Goal: Transaction & Acquisition: Purchase product/service

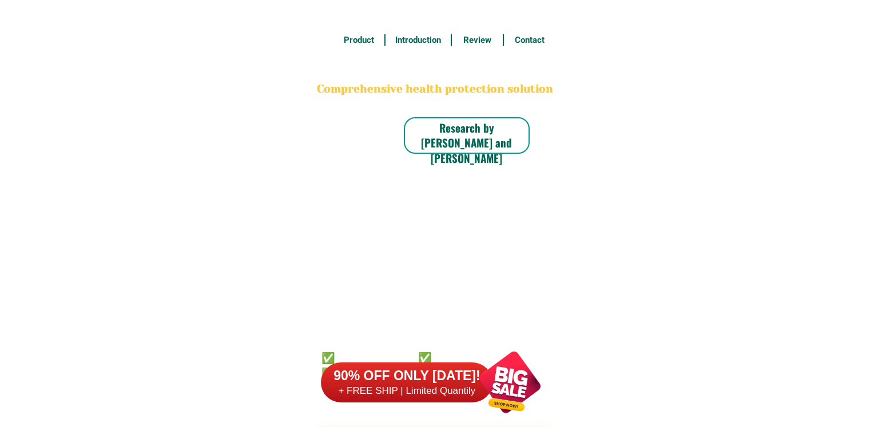
scroll to position [8946, 0]
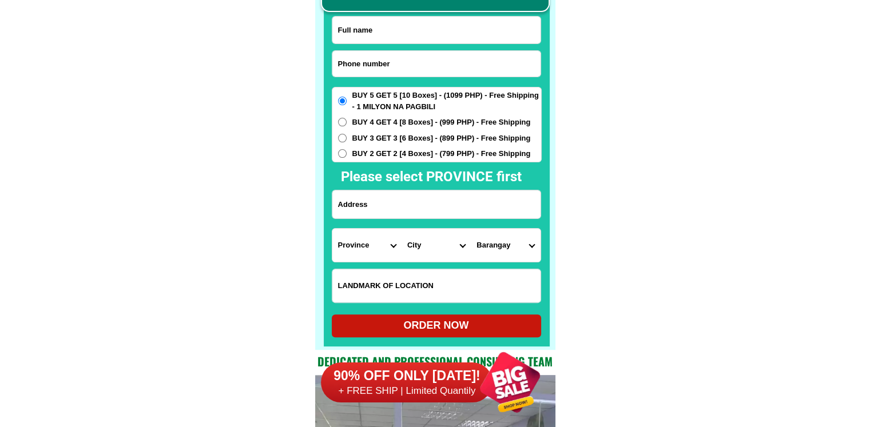
click at [412, 63] on input "Input phone_number" at bounding box center [436, 64] width 208 height 26
paste input "09304247965"
type input "09304247965"
click at [467, 35] on input "Input full_name" at bounding box center [436, 30] width 208 height 27
paste input "[PERSON_NAME]"
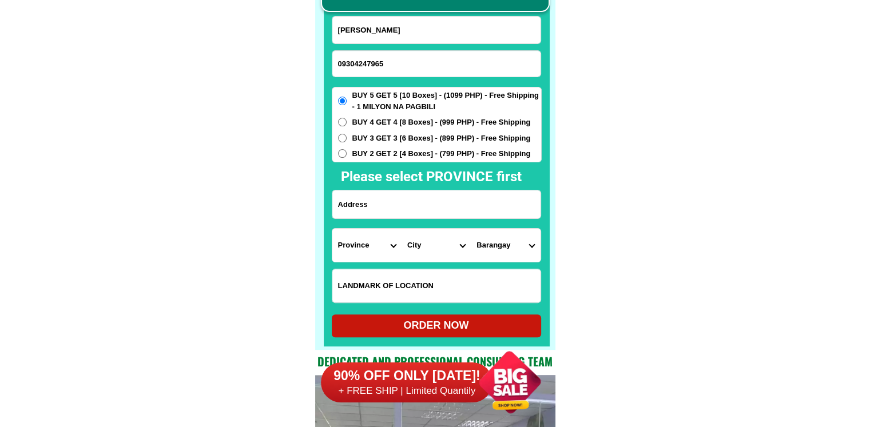
type input "[PERSON_NAME]"
click at [450, 208] on input "Input address" at bounding box center [436, 204] width 208 height 28
paste input "GRANA ST. BRGY.MACAMOT BINANGONAN RIZAL2ND CRECK"
type input "GRANA ST. BRGY.MACAMOT BINANGONAN RIZAL2ND CRECK"
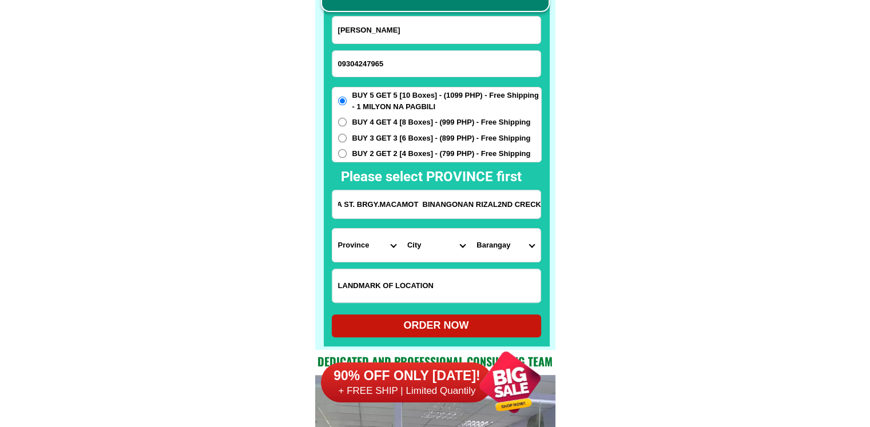
scroll to position [0, 0]
click at [375, 244] on select "Province [GEOGRAPHIC_DATA] [GEOGRAPHIC_DATA] [GEOGRAPHIC_DATA] [GEOGRAPHIC_DATA…" at bounding box center [366, 245] width 69 height 33
select select "63_993"
drag, startPoint x: 704, startPoint y: 257, endPoint x: 674, endPoint y: 257, distance: 30.3
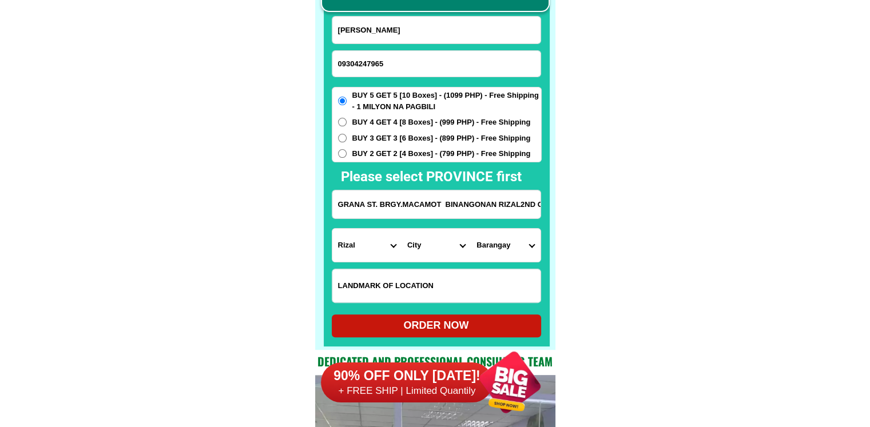
click at [458, 248] on select "City Angono Antipolo-city [GEOGRAPHIC_DATA] [GEOGRAPHIC_DATA] [GEOGRAPHIC_DATA]…" at bounding box center [435, 245] width 69 height 33
select select "63_9938511"
click at [512, 248] on select "Barangay [PERSON_NAME] Bilibiran Binitagan Bombong Buhangin Calumpang Ginoong s…" at bounding box center [505, 245] width 69 height 33
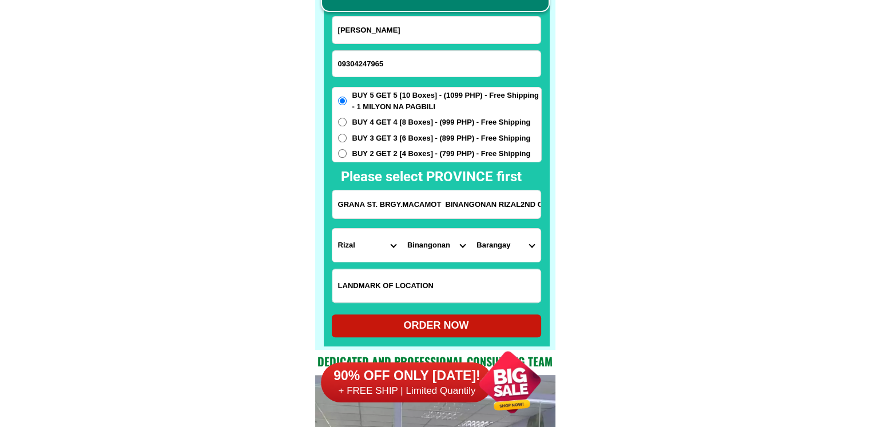
click at [512, 248] on select "Barangay [PERSON_NAME] Bilibiran Binitagan Bombong Buhangin Calumpang Ginoong s…" at bounding box center [505, 245] width 69 height 33
select select "63_99385113582"
click at [451, 322] on div "ORDER NOW" at bounding box center [436, 325] width 209 height 15
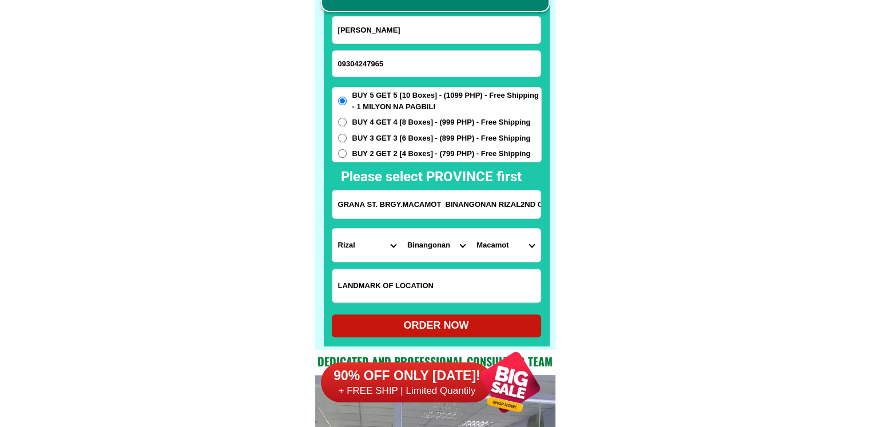
type input "[PERSON_NAME]"
radio input "true"
click at [407, 58] on input "Input phone_number" at bounding box center [436, 64] width 208 height 26
paste input "09152623623"
type input "09152623623"
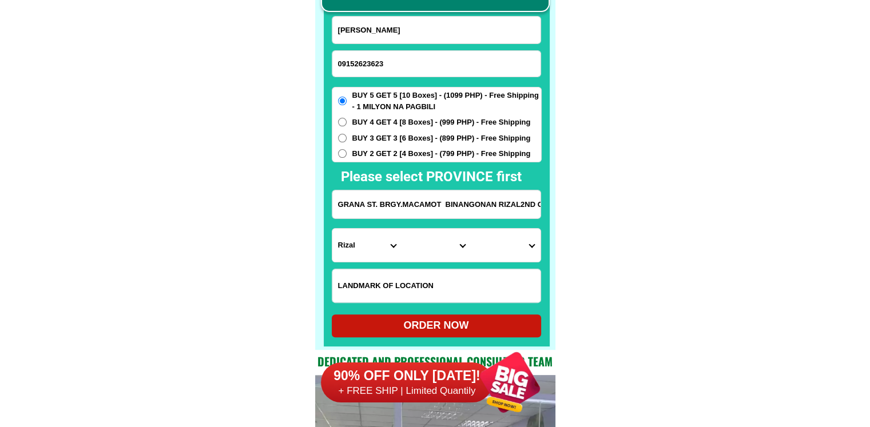
click at [327, 27] on div at bounding box center [437, 147] width 226 height 397
drag, startPoint x: 456, startPoint y: 31, endPoint x: 463, endPoint y: 5, distance: 26.8
click at [456, 31] on input "Input full_name" at bounding box center [436, 30] width 208 height 27
paste input "[PERSON_NAME]"
type input "[PERSON_NAME]"
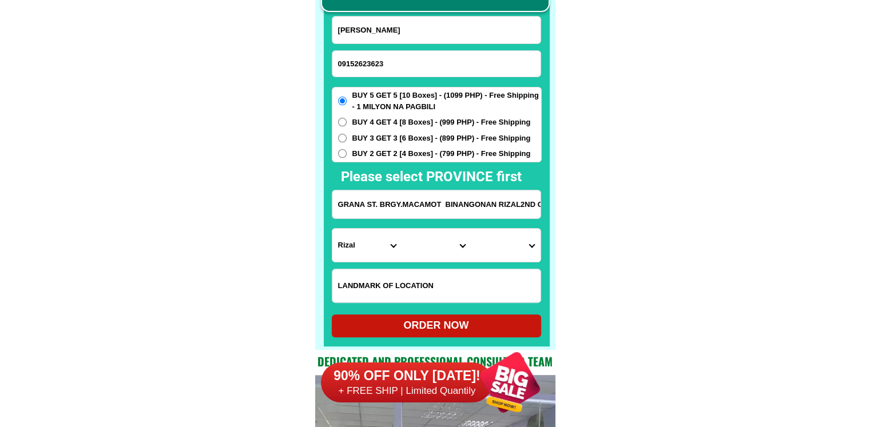
drag, startPoint x: 395, startPoint y: 217, endPoint x: 395, endPoint y: 210, distance: 6.3
click at [395, 216] on input "GRANA ST. BRGY.MACAMOT BINANGONAN RIZAL2ND CRECK" at bounding box center [436, 204] width 208 height 28
paste input "# 639 [GEOGRAPHIC_DATA] 4 [GEOGRAPHIC_DATA] [GEOGRAPHIC_DATA]"
type input "# 639 [GEOGRAPHIC_DATA] 4 [GEOGRAPHIC_DATA] [GEOGRAPHIC_DATA]"
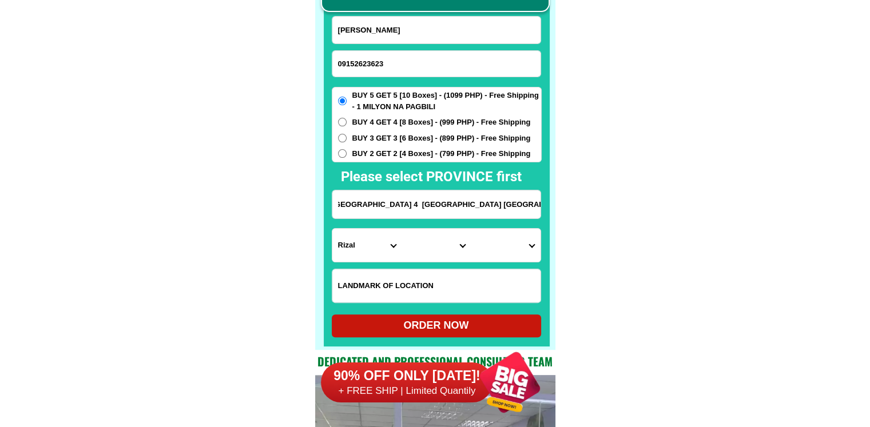
scroll to position [0, 0]
click at [405, 150] on span "BUY 2 GET 2 [4 Boxes] - (799 PHP) - Free Shipping" at bounding box center [441, 153] width 178 height 11
click at [347, 150] on input "BUY 2 GET 2 [4 Boxes] - (799 PHP) - Free Shipping" at bounding box center [342, 153] width 9 height 9
radio input "true"
click at [361, 249] on select "Province [GEOGRAPHIC_DATA] [GEOGRAPHIC_DATA] [GEOGRAPHIC_DATA] [GEOGRAPHIC_DATA…" at bounding box center [366, 245] width 69 height 33
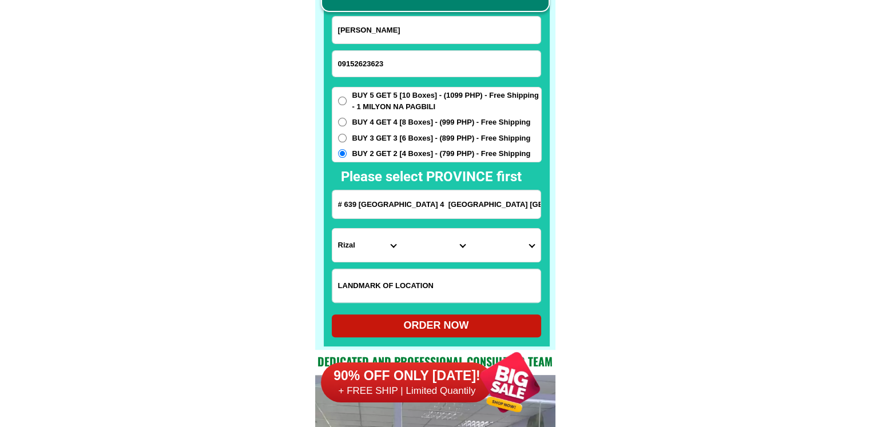
click at [361, 249] on select "Province [GEOGRAPHIC_DATA] [GEOGRAPHIC_DATA] [GEOGRAPHIC_DATA] [GEOGRAPHIC_DATA…" at bounding box center [366, 245] width 69 height 33
drag, startPoint x: 444, startPoint y: 208, endPoint x: 655, endPoint y: 225, distance: 212.3
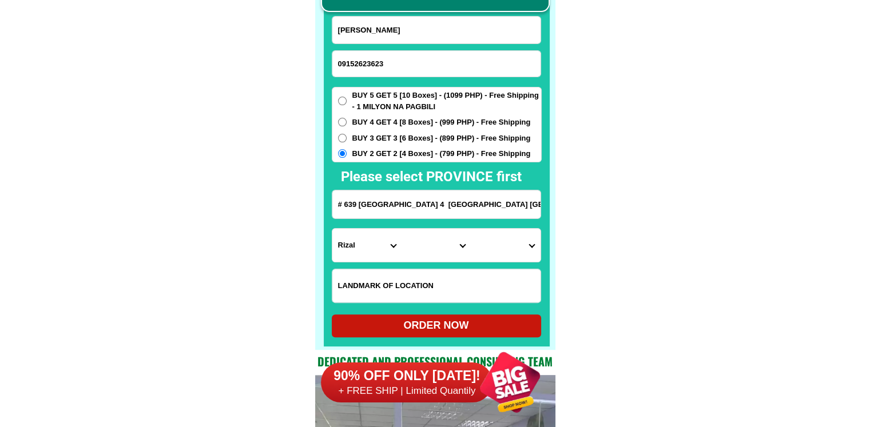
click at [353, 253] on select "Province [GEOGRAPHIC_DATA] [GEOGRAPHIC_DATA] [GEOGRAPHIC_DATA] [GEOGRAPHIC_DATA…" at bounding box center [366, 245] width 69 height 33
select select "63_247"
drag, startPoint x: 512, startPoint y: 213, endPoint x: 632, endPoint y: 212, distance: 119.5
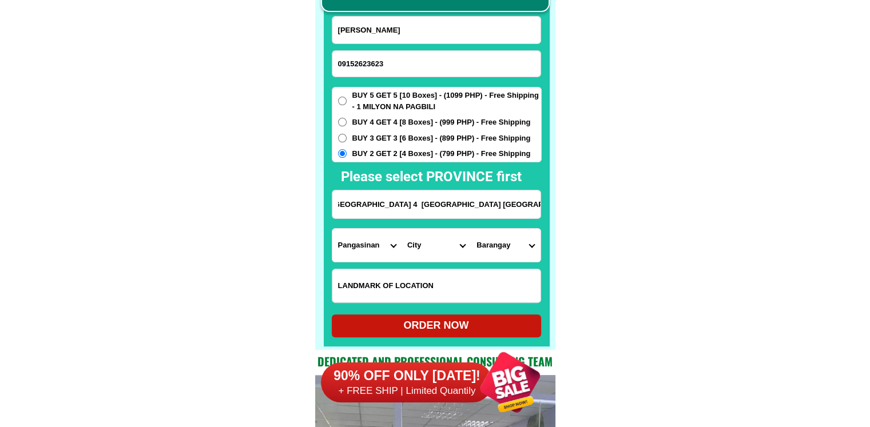
click at [422, 252] on select "City [GEOGRAPHIC_DATA] [PERSON_NAME][GEOGRAPHIC_DATA]-city [GEOGRAPHIC_DATA] [G…" at bounding box center [435, 245] width 69 height 33
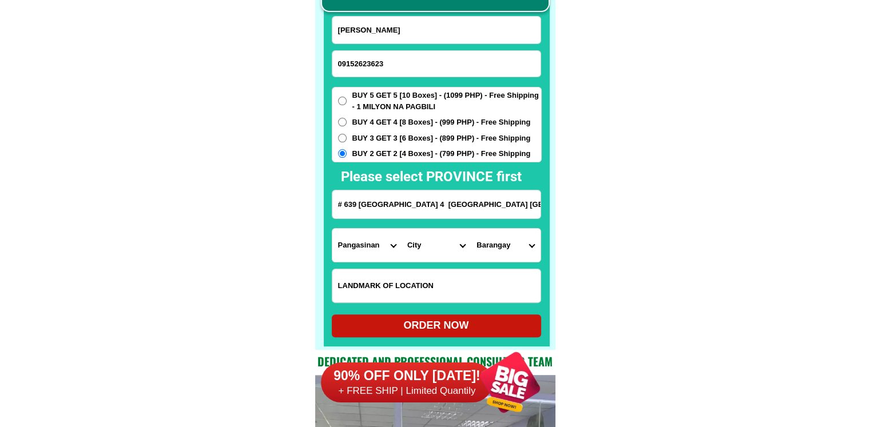
select select "63_2472688"
click at [401, 229] on select "City [GEOGRAPHIC_DATA] [PERSON_NAME][GEOGRAPHIC_DATA]-city [GEOGRAPHIC_DATA] [G…" at bounding box center [435, 245] width 69 height 33
click at [524, 246] on select "[GEOGRAPHIC_DATA][PERSON_NAME] Bolaoen Cabaruan Cabuloan Camanang Camantiles Ca…" at bounding box center [505, 245] width 69 height 33
select select "63_24726888876"
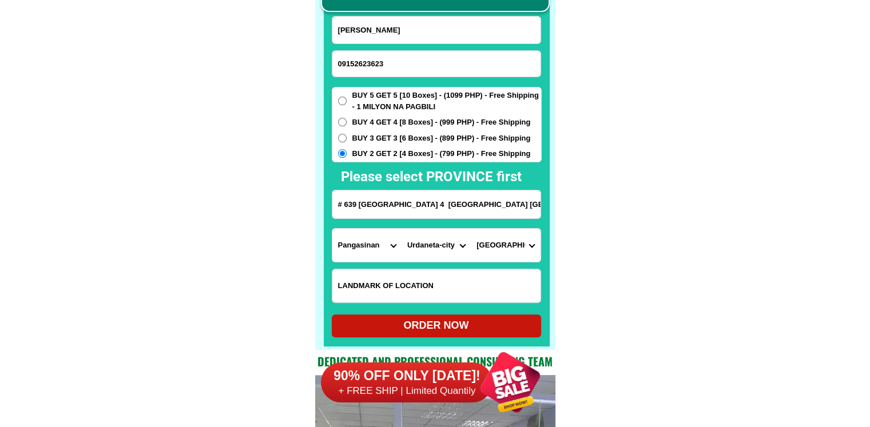
click at [484, 328] on div "ORDER NOW" at bounding box center [436, 325] width 209 height 15
type input "[PERSON_NAME]"
type input "# 639 [GEOGRAPHIC_DATA] 4 [GEOGRAPHIC_DATA] [GEOGRAPHIC_DATA]"
radio input "true"
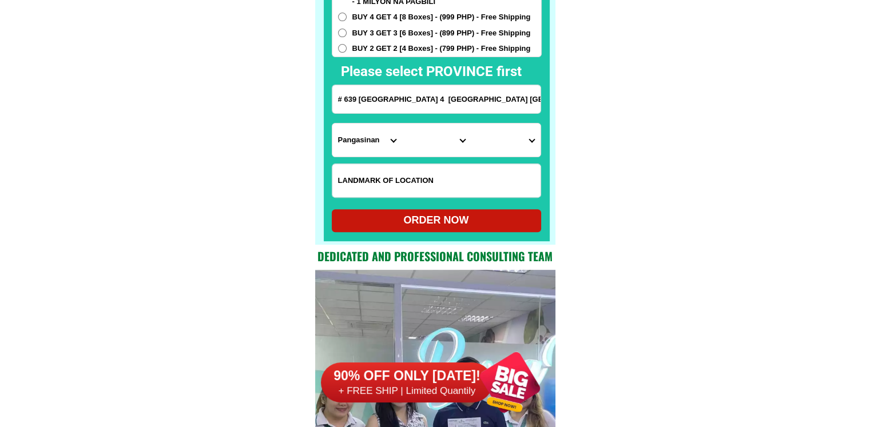
scroll to position [9060, 0]
